Goal: Transaction & Acquisition: Purchase product/service

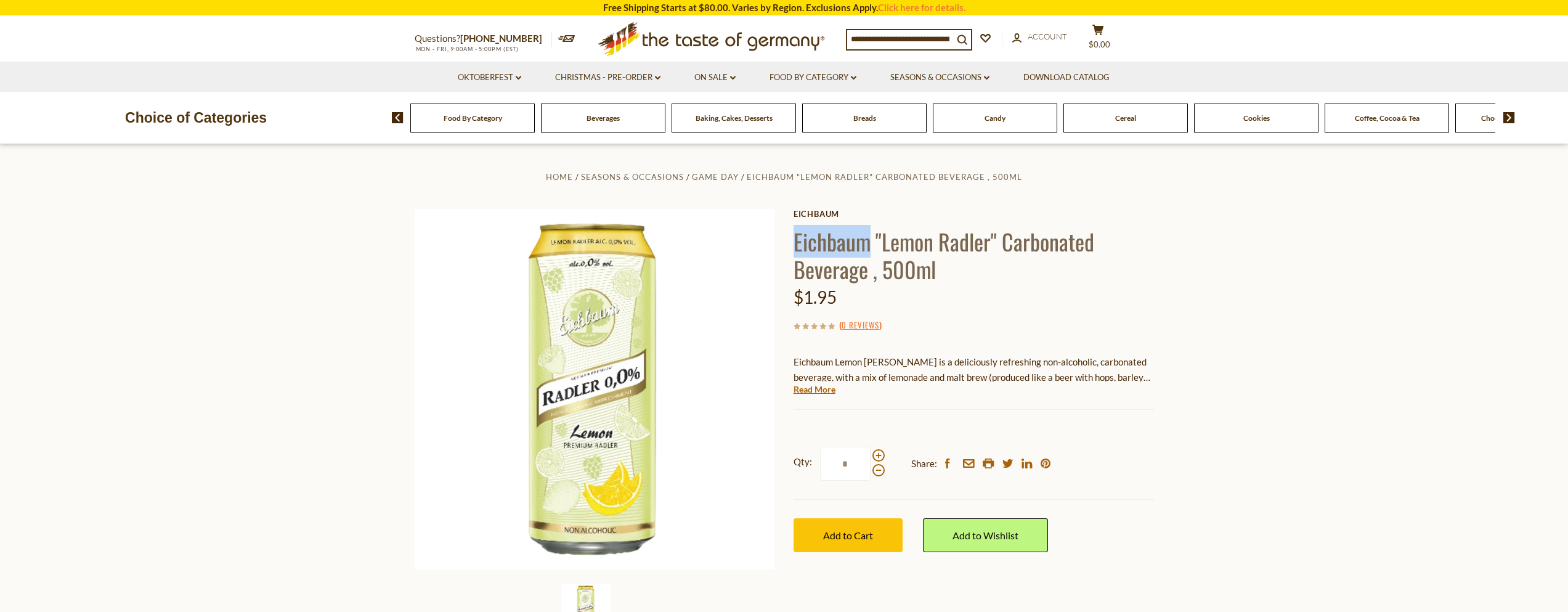
drag, startPoint x: 795, startPoint y: 238, endPoint x: 867, endPoint y: 238, distance: 72.0
click at [867, 238] on h1 "Eichbaum "Lemon Radler" Carbonated Beverage , 500ml" at bounding box center [974, 255] width 360 height 55
copy h1 "Eichbaum"
drag, startPoint x: 804, startPoint y: 242, endPoint x: 868, endPoint y: 247, distance: 64.2
click at [868, 247] on h1 "Eichbaum "Lemon Radler" Carbonated Beverage , 500ml" at bounding box center [974, 255] width 360 height 55
